Goal: Task Accomplishment & Management: Use online tool/utility

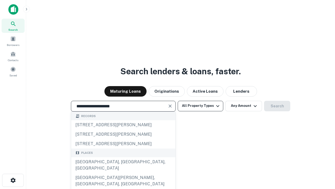
click at [123, 173] on div "[GEOGRAPHIC_DATA], [GEOGRAPHIC_DATA], [GEOGRAPHIC_DATA]" at bounding box center [123, 165] width 104 height 16
click at [201, 106] on button "All Property Types" at bounding box center [201, 106] width 46 height 10
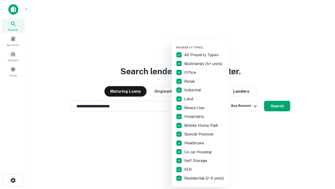
type input "**********"
click at [205, 44] on button "button" at bounding box center [205, 44] width 58 height 0
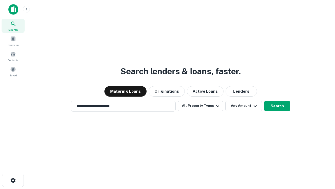
scroll to position [8, 0]
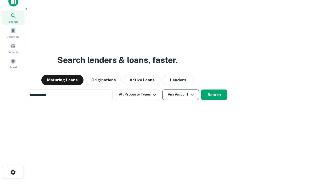
click at [162, 89] on button "Any Amount" at bounding box center [180, 94] width 37 height 10
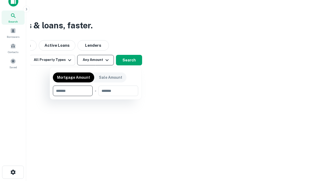
scroll to position [8, 0]
type input "*******"
click at [96, 96] on button "button" at bounding box center [95, 96] width 85 height 0
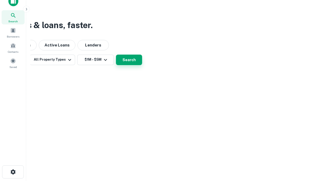
click at [142, 65] on button "Search" at bounding box center [129, 59] width 26 height 10
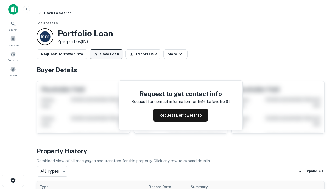
click at [106, 54] on button "Save Loan" at bounding box center [107, 53] width 34 height 9
click at [108, 54] on button "Save Loan" at bounding box center [107, 53] width 34 height 9
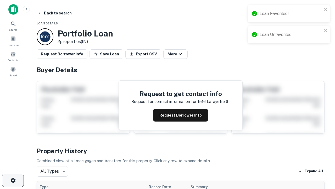
click at [13, 180] on icon "button" at bounding box center [13, 180] width 6 height 6
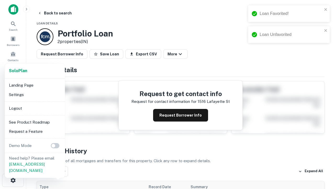
click at [35, 108] on li "Logout" at bounding box center [35, 107] width 56 height 9
